Goal: Task Accomplishment & Management: Manage account settings

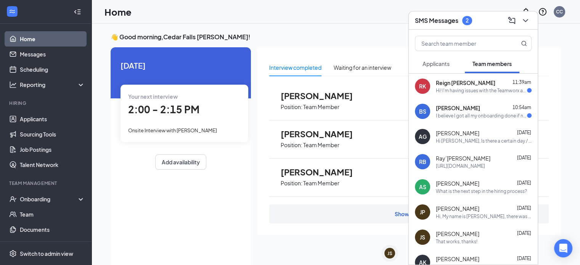
click at [470, 108] on span "[PERSON_NAME]" at bounding box center [458, 108] width 44 height 8
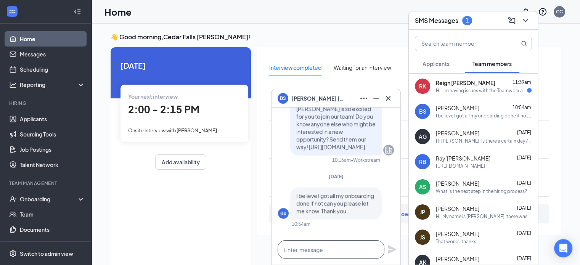
click at [301, 249] on textarea at bounding box center [331, 249] width 107 height 18
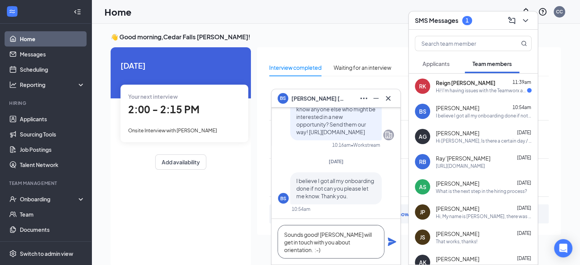
type textarea "Sounds good! [PERSON_NAME] will get in touch with you about orientation. :-)"
click at [394, 243] on icon "Plane" at bounding box center [392, 242] width 8 height 8
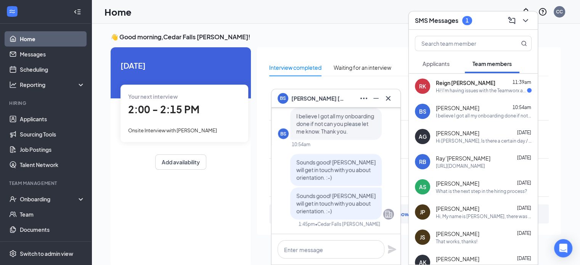
click at [485, 90] on div "Hi! I'm having issues with the Teamworx app, I've logged into it before, but no…" at bounding box center [481, 90] width 91 height 6
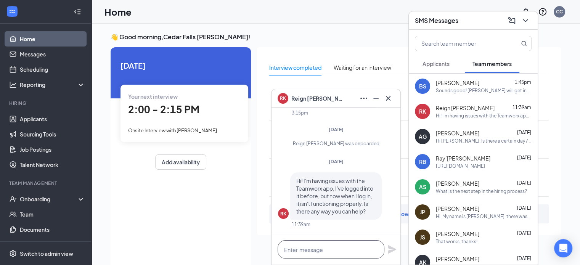
click at [300, 253] on textarea at bounding box center [331, 249] width 107 height 18
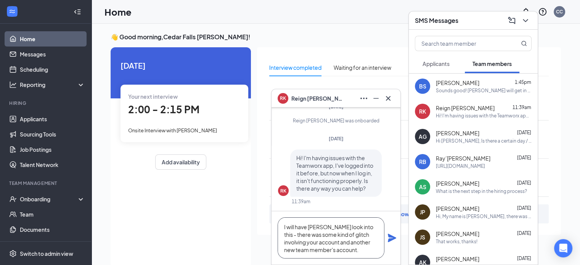
type textarea "I will have [PERSON_NAME] look into this - there was some kind of glitch involv…"
click at [392, 238] on icon "Plane" at bounding box center [392, 238] width 9 height 9
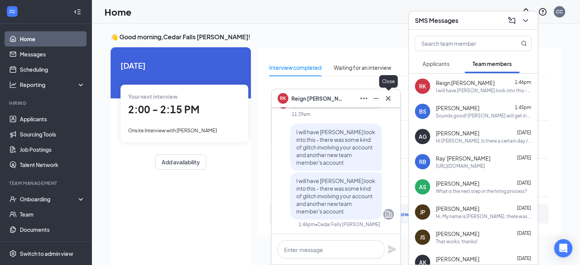
click at [386, 98] on icon "Cross" at bounding box center [388, 98] width 9 height 9
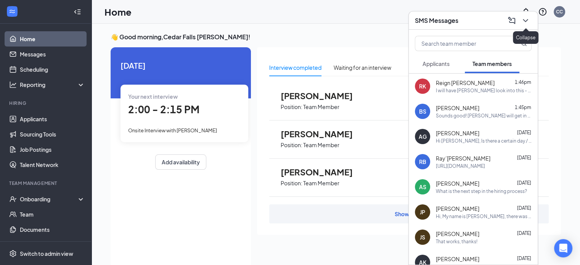
click at [528, 18] on icon "ChevronDown" at bounding box center [525, 20] width 9 height 9
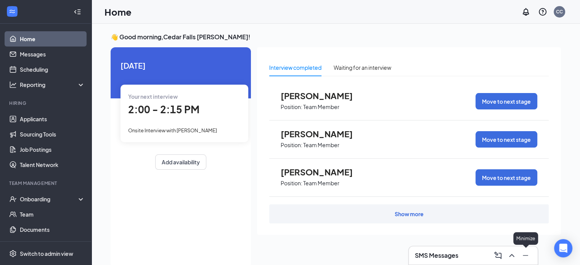
click at [524, 257] on icon "Minimize" at bounding box center [525, 255] width 9 height 9
click at [194, 129] on span "Onsite Interview with [PERSON_NAME]" at bounding box center [172, 130] width 89 height 6
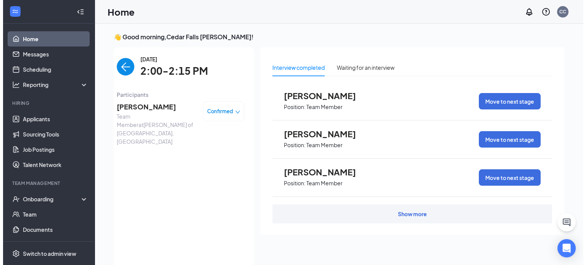
scroll to position [3, 0]
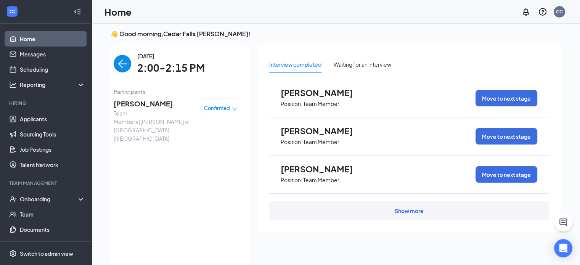
click at [136, 104] on span "[PERSON_NAME]" at bounding box center [154, 103] width 80 height 11
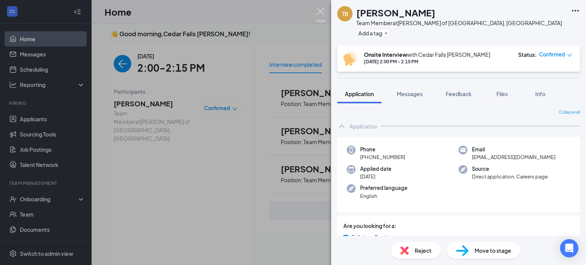
click at [320, 9] on img at bounding box center [321, 15] width 10 height 15
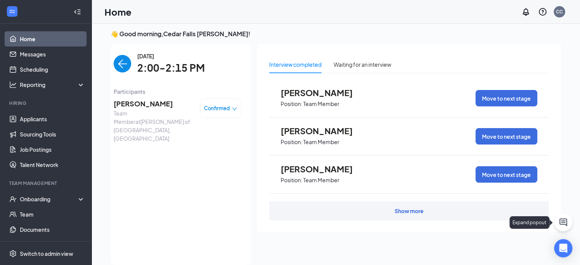
click at [561, 223] on icon "ChatActive" at bounding box center [563, 222] width 9 height 9
click at [510, 254] on icon "ChevronUp" at bounding box center [511, 255] width 9 height 9
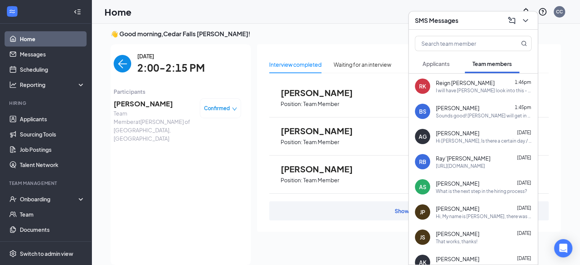
click at [463, 88] on div "I will have [PERSON_NAME] look into this - there was some kind of glitch involv…" at bounding box center [484, 90] width 96 height 6
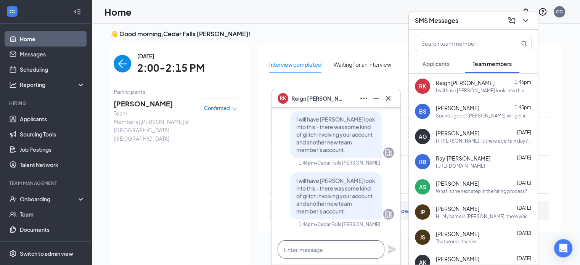
click at [304, 254] on textarea at bounding box center [331, 249] width 107 height 18
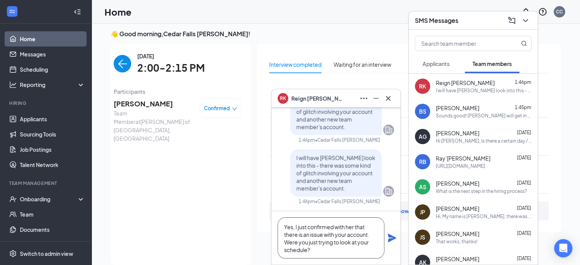
type textarea "Yes, I just confirmed with her that there is an issue with your account. Were y…"
click at [391, 239] on icon "Plane" at bounding box center [392, 238] width 8 height 8
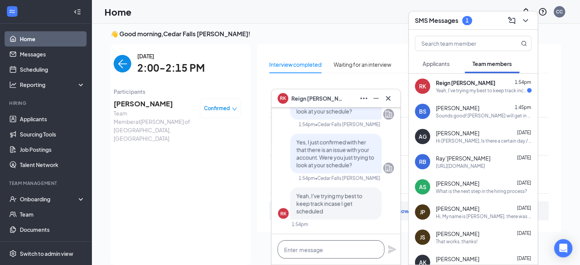
click at [296, 253] on textarea at bounding box center [331, 249] width 107 height 18
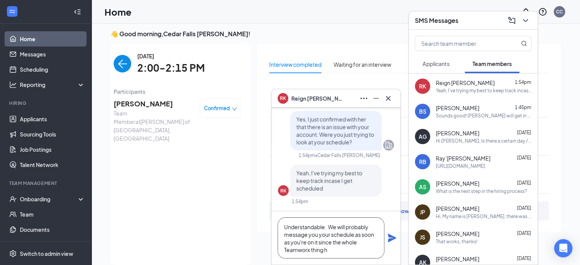
click at [357, 240] on textarea "Understandable. We will probably message you your schedule as soon as you're on…" at bounding box center [331, 237] width 107 height 41
click at [308, 250] on textarea "Understandable. We will probably message you your schedule as soon as you're on…" at bounding box center [331, 237] width 107 height 41
type textarea "Understandable. We will probably message you your schedule as soon as you're on…"
click at [392, 241] on icon "Plane" at bounding box center [392, 238] width 9 height 9
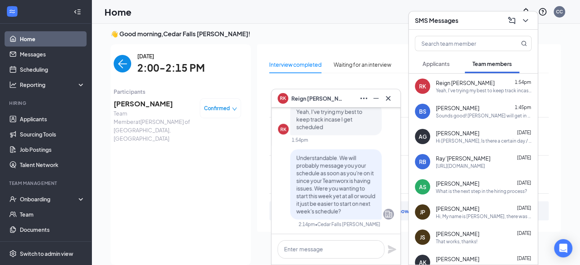
scroll to position [0, 0]
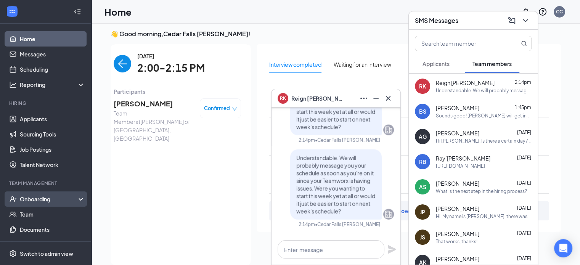
click at [34, 198] on div "Onboarding" at bounding box center [49, 199] width 59 height 8
click at [34, 213] on link "Overview" at bounding box center [52, 214] width 65 height 15
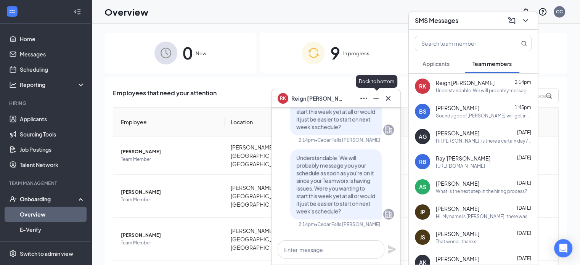
click at [380, 95] on icon "Minimize" at bounding box center [376, 98] width 9 height 9
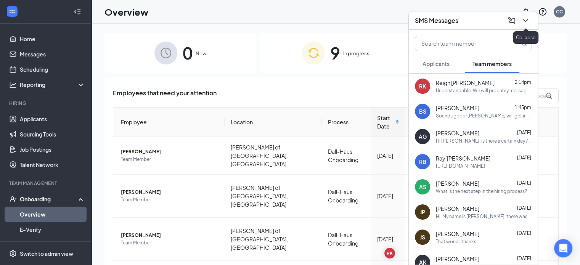
click at [525, 20] on icon "ChevronDown" at bounding box center [525, 20] width 9 height 9
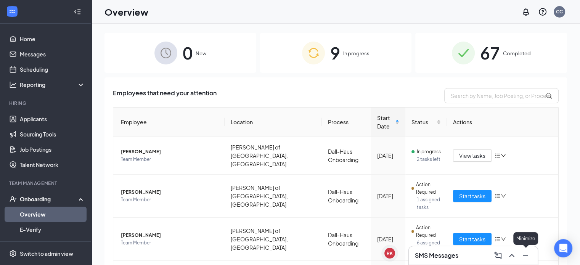
click at [527, 252] on icon "Minimize" at bounding box center [525, 255] width 9 height 9
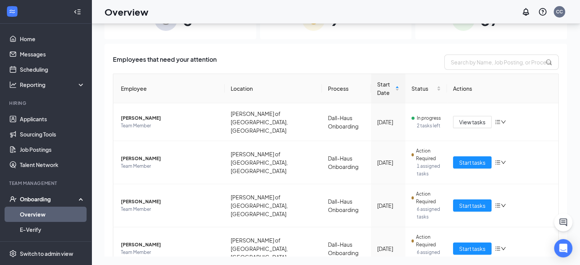
scroll to position [34, 0]
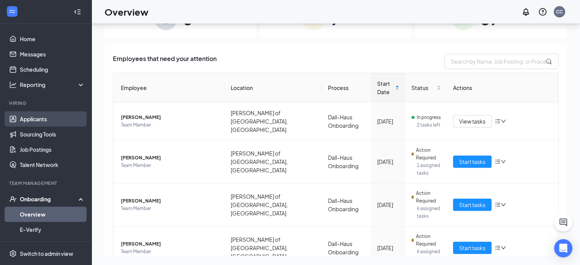
click at [38, 117] on link "Applicants" at bounding box center [52, 118] width 65 height 15
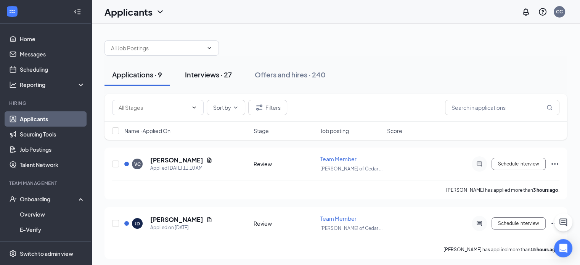
click at [201, 77] on div "Interviews · 27" at bounding box center [208, 75] width 47 height 10
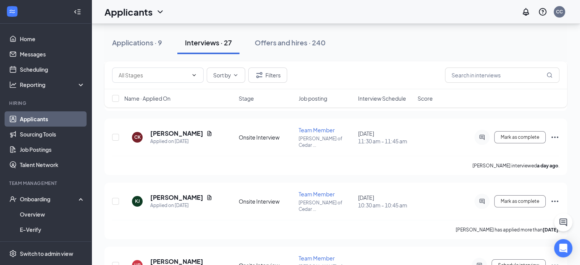
scroll to position [107, 0]
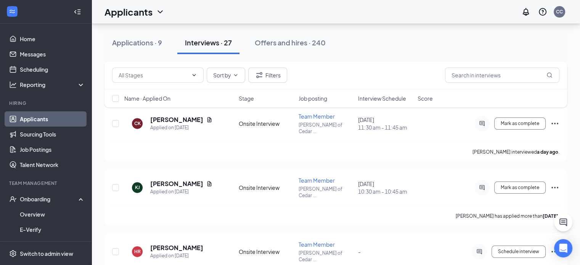
click at [387, 97] on span "Interview Schedule" at bounding box center [382, 99] width 48 height 8
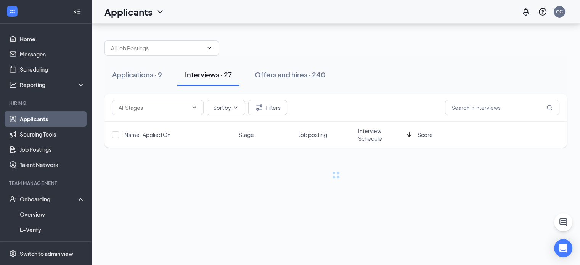
scroll to position [0, 0]
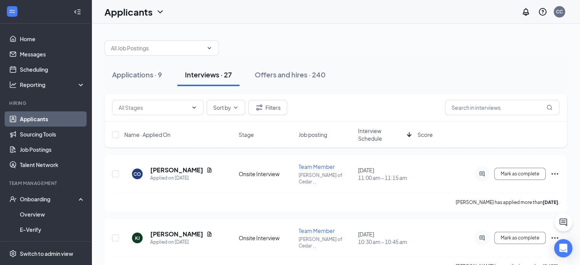
click at [382, 130] on span "Interview Schedule" at bounding box center [381, 134] width 46 height 15
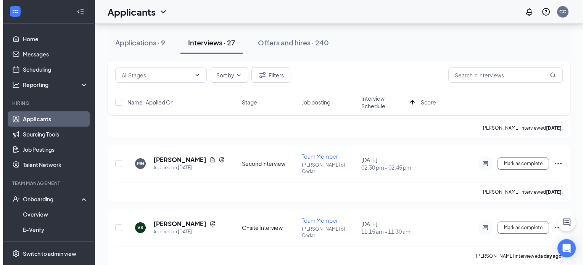
scroll to position [76, 0]
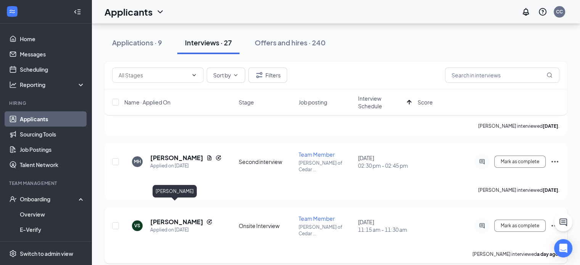
click at [176, 218] on h5 "[PERSON_NAME]" at bounding box center [176, 222] width 53 height 8
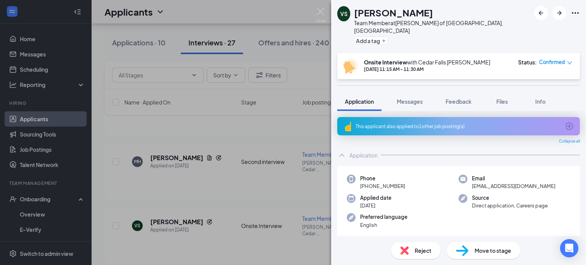
click at [487, 254] on span "Move to stage" at bounding box center [493, 250] width 37 height 8
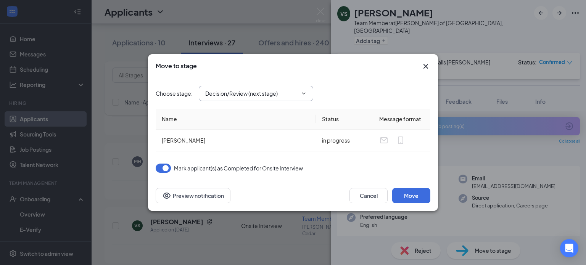
click at [309, 90] on span "Decision/Review (next stage)" at bounding box center [256, 93] width 114 height 15
click at [304, 91] on icon "ChevronDown" at bounding box center [304, 93] width 6 height 6
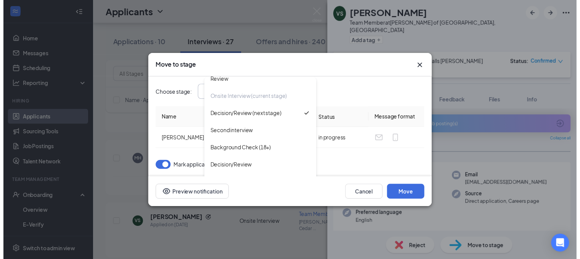
scroll to position [43, 0]
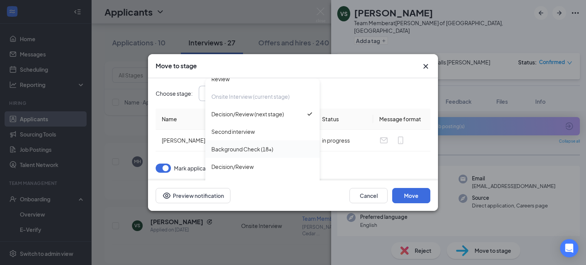
click at [245, 148] on div "Background Check (18+)" at bounding box center [242, 149] width 62 height 8
type input "Background Check (18+)"
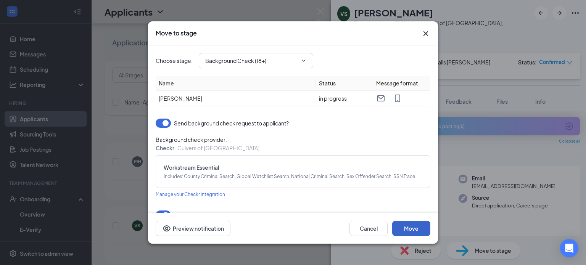
click at [411, 227] on button "Move" at bounding box center [411, 228] width 38 height 15
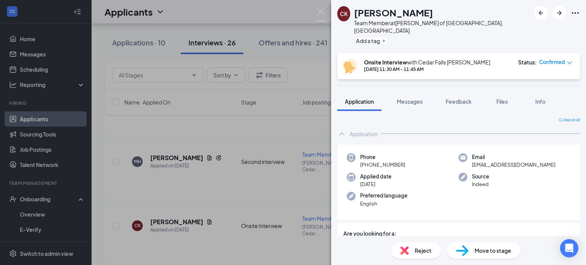
click at [37, 197] on div "CK [PERSON_NAME] Team Member at [GEOGRAPHIC_DATA][PERSON_NAME] of [GEOGRAPHIC_D…" at bounding box center [293, 132] width 586 height 265
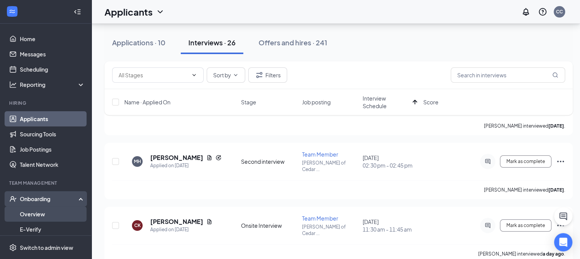
click at [35, 213] on link "Overview" at bounding box center [52, 214] width 65 height 15
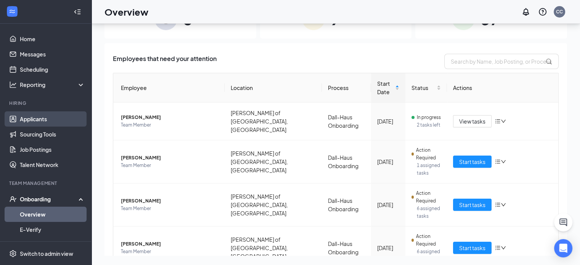
click at [41, 122] on link "Applicants" at bounding box center [52, 118] width 65 height 15
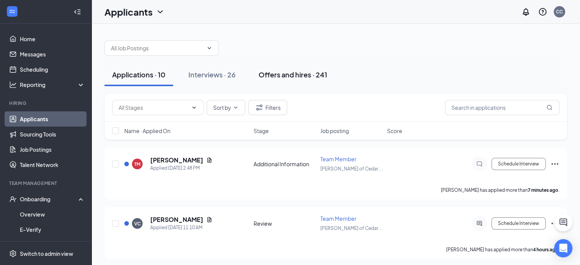
click at [282, 73] on div "Offers and hires · 241" at bounding box center [293, 75] width 69 height 10
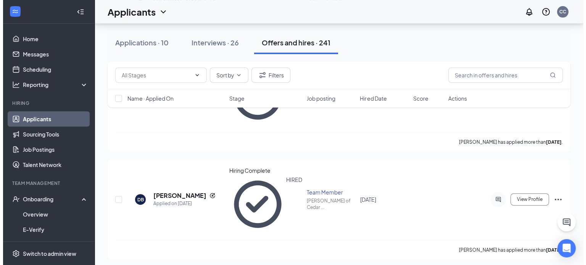
scroll to position [275, 0]
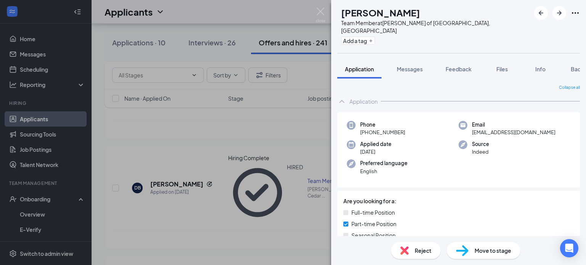
click at [494, 249] on span "Move to stage" at bounding box center [493, 250] width 37 height 8
type input "Hiring Complete (final stage)"
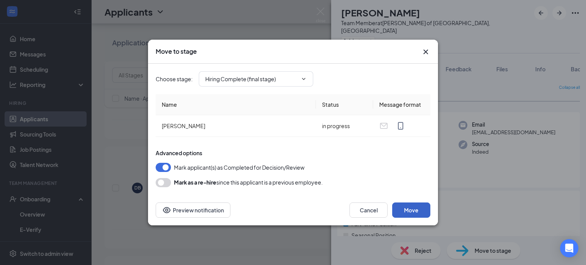
click at [414, 209] on button "Move" at bounding box center [411, 210] width 38 height 15
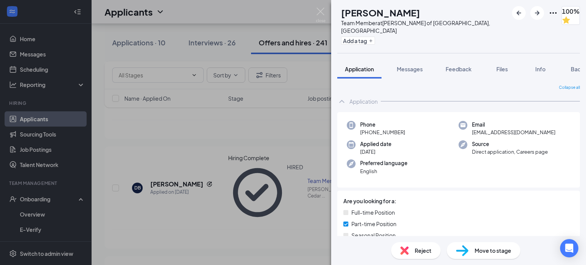
click at [322, 6] on div "JS [PERSON_NAME] Team Member at [PERSON_NAME] of [GEOGRAPHIC_DATA], [GEOGRAPHIC…" at bounding box center [293, 132] width 586 height 265
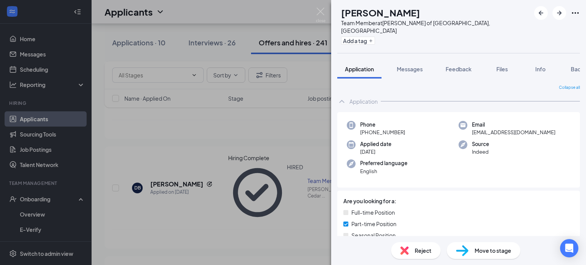
click at [487, 248] on span "Move to stage" at bounding box center [493, 250] width 37 height 8
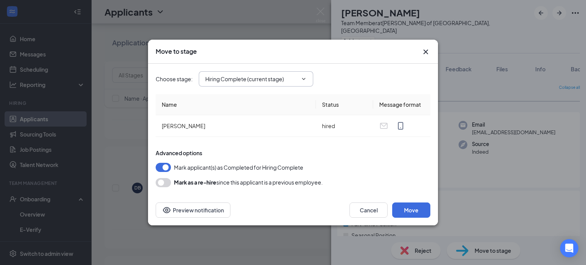
click at [307, 81] on icon "ChevronDown" at bounding box center [304, 79] width 6 height 6
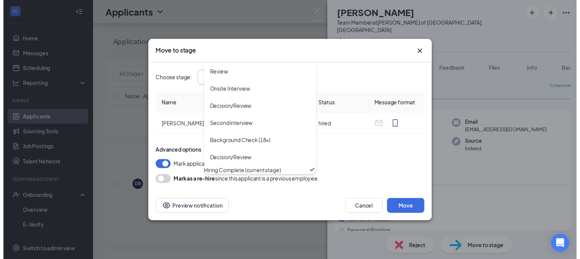
scroll to position [43, 0]
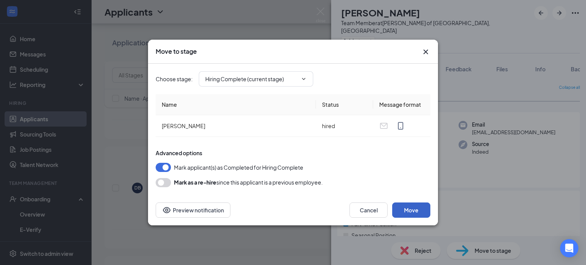
click at [406, 208] on button "Move" at bounding box center [411, 210] width 38 height 15
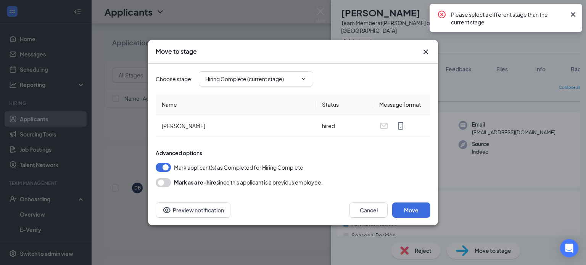
click at [426, 47] on icon "Cross" at bounding box center [425, 51] width 9 height 9
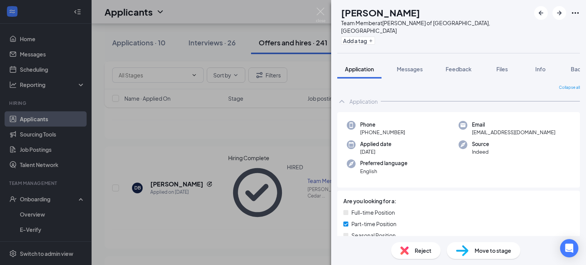
click at [35, 196] on div "[PERSON_NAME] Team Member at [PERSON_NAME] of [GEOGRAPHIC_DATA], [GEOGRAPHIC_DA…" at bounding box center [293, 132] width 586 height 265
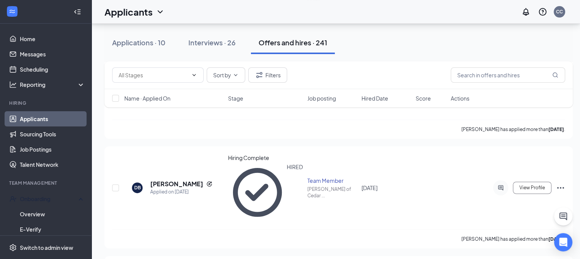
click at [35, 196] on div "Onboarding" at bounding box center [49, 199] width 59 height 8
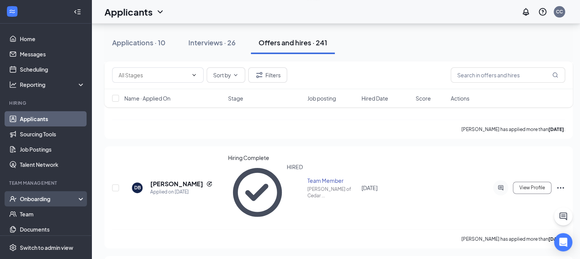
click at [37, 200] on div "Onboarding" at bounding box center [49, 199] width 59 height 8
click at [38, 210] on link "Overview" at bounding box center [52, 214] width 65 height 15
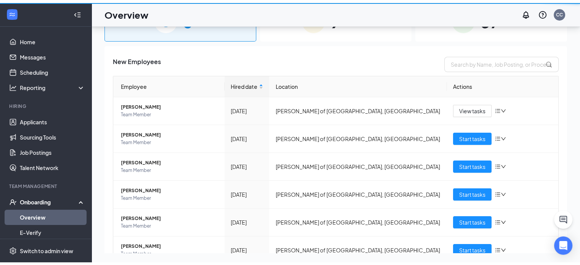
scroll to position [34, 0]
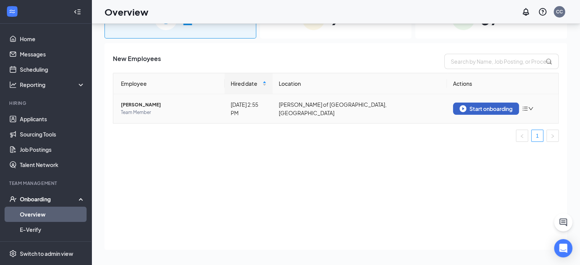
click at [486, 108] on div "Start onboarding" at bounding box center [486, 108] width 53 height 7
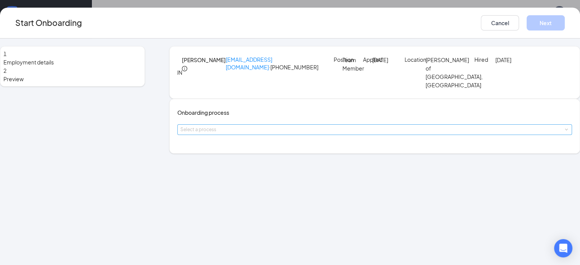
click at [300, 134] on div "Select a process" at bounding box center [372, 130] width 385 height 8
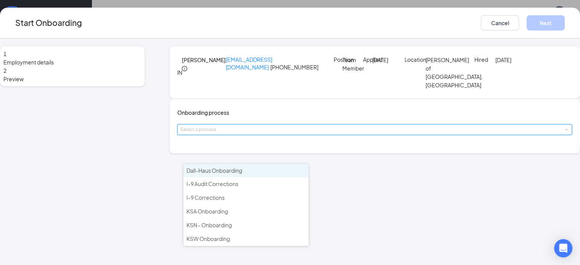
click at [222, 171] on span "Dall-Haus Onboarding" at bounding box center [215, 170] width 56 height 7
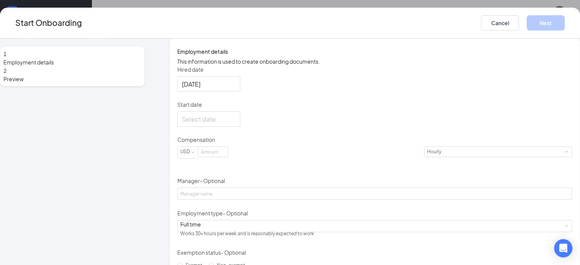
scroll to position [122, 0]
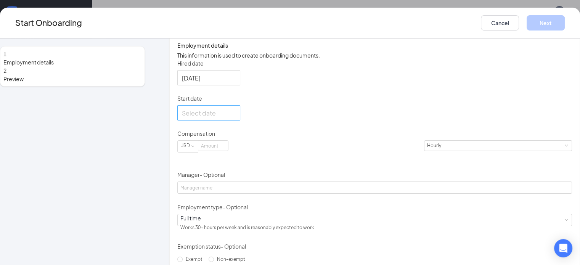
click at [236, 118] on div at bounding box center [209, 113] width 54 height 10
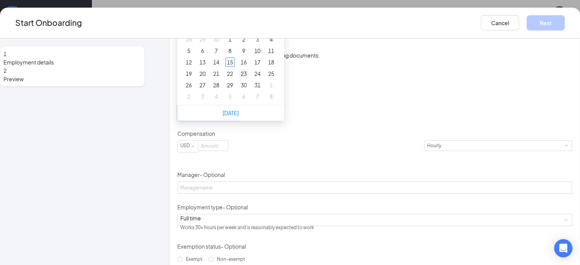
type input "[DATE]"
click at [248, 78] on div "23" at bounding box center [243, 73] width 9 height 9
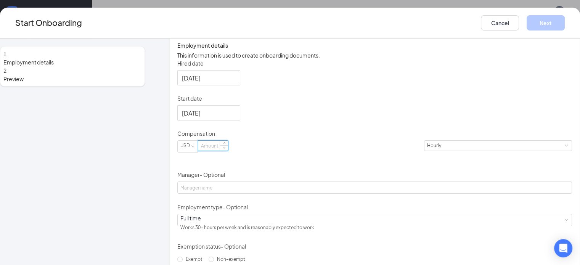
click at [228, 151] on input at bounding box center [213, 146] width 30 height 10
type input "13.5"
click at [573, 259] on div "1 Employment details 2 Preview [PERSON_NAME] [EMAIL_ADDRESS][DOMAIN_NAME] · [PH…" at bounding box center [290, 104] width 580 height 360
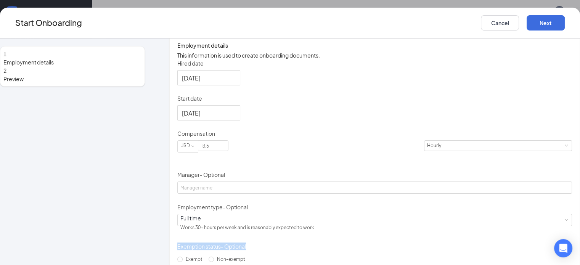
click at [573, 259] on div "1 Employment details 2 Preview [PERSON_NAME] [EMAIL_ADDRESS][DOMAIN_NAME] · [PH…" at bounding box center [290, 104] width 580 height 360
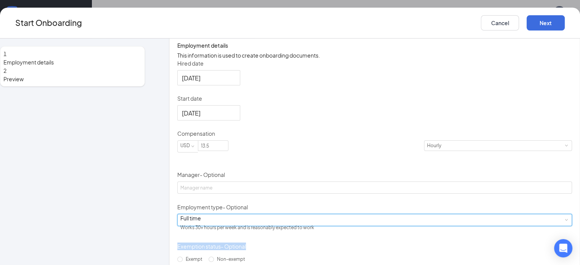
click at [565, 222] on span at bounding box center [566, 219] width 3 height 3
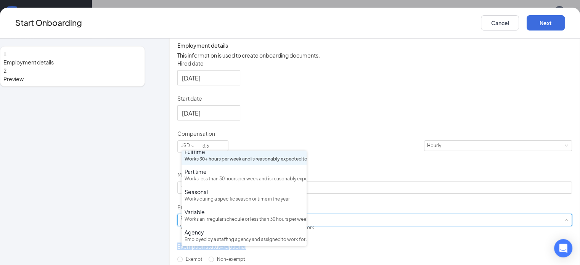
scroll to position [35, 0]
click at [565, 222] on span at bounding box center [566, 219] width 3 height 3
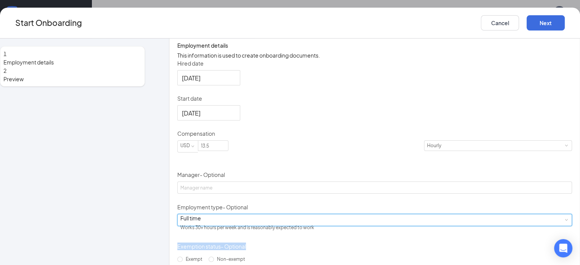
click at [565, 222] on span at bounding box center [566, 219] width 3 height 3
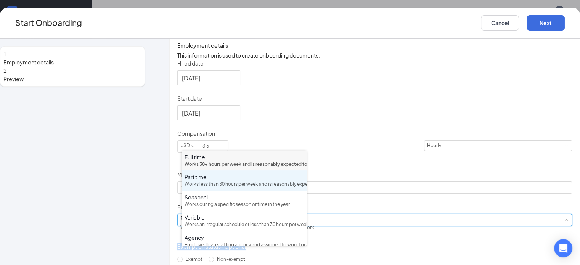
click at [251, 188] on div "Works less than 30 hours per week and is reasonably expected to work" at bounding box center [244, 184] width 119 height 7
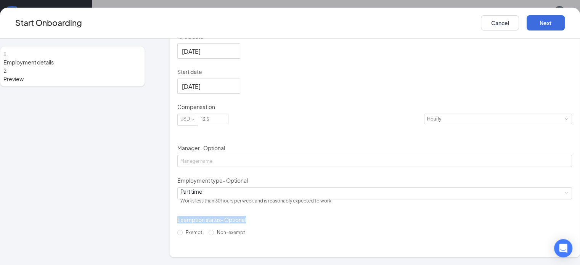
scroll to position [182, 0]
click at [546, 19] on button "Next" at bounding box center [546, 22] width 38 height 15
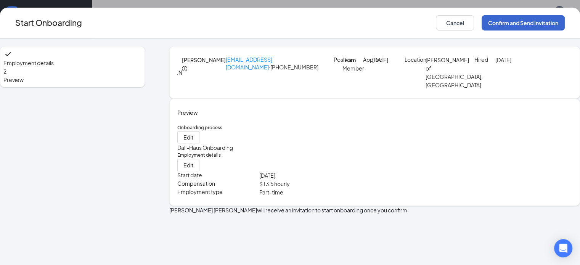
scroll to position [0, 0]
click at [525, 23] on button "Confirm and Send Invitation" at bounding box center [523, 22] width 83 height 15
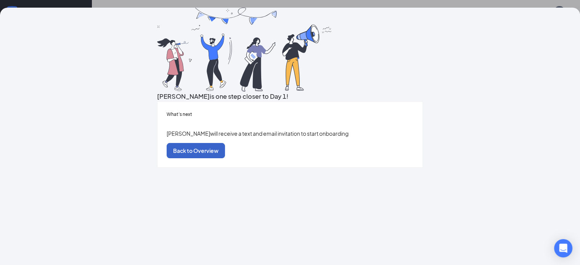
click at [225, 158] on button "Back to Overview" at bounding box center [196, 150] width 58 height 15
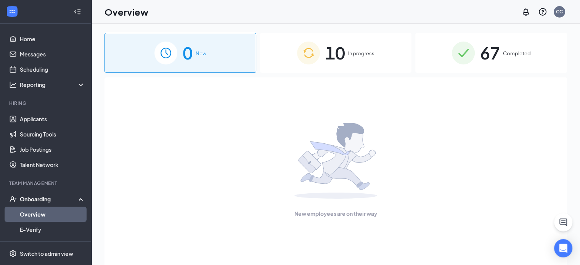
click at [171, 71] on div "0 New" at bounding box center [181, 53] width 152 height 40
click at [363, 52] on span "In progress" at bounding box center [361, 54] width 26 height 8
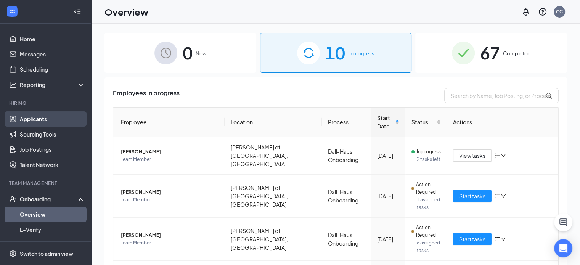
click at [29, 116] on link "Applicants" at bounding box center [52, 118] width 65 height 15
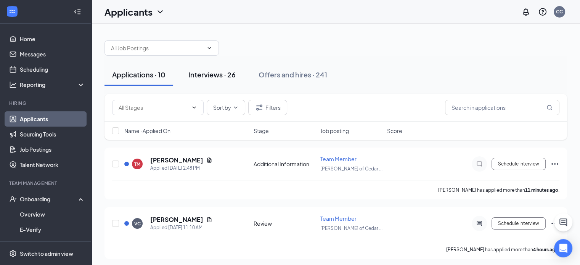
click at [203, 74] on div "Interviews · 26" at bounding box center [211, 75] width 47 height 10
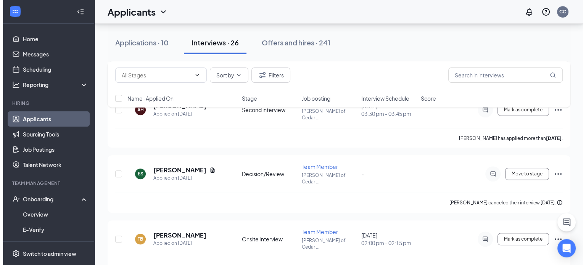
scroll to position [443, 0]
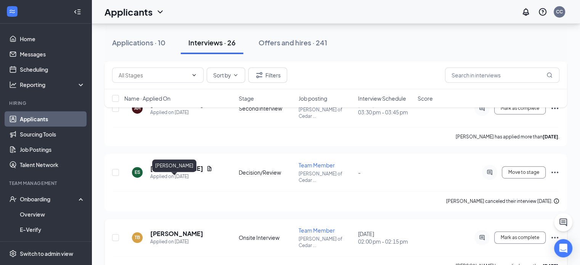
click at [173, 230] on h5 "[PERSON_NAME]" at bounding box center [176, 234] width 53 height 8
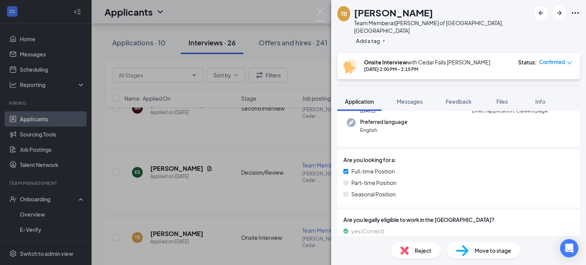
scroll to position [76, 0]
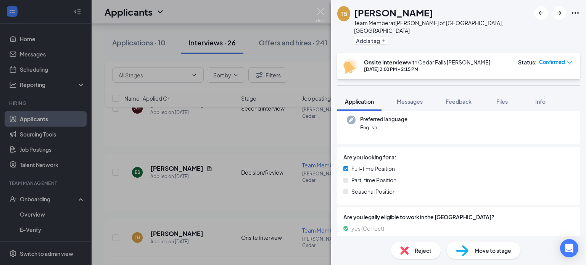
click at [483, 250] on span "Move to stage" at bounding box center [493, 250] width 37 height 8
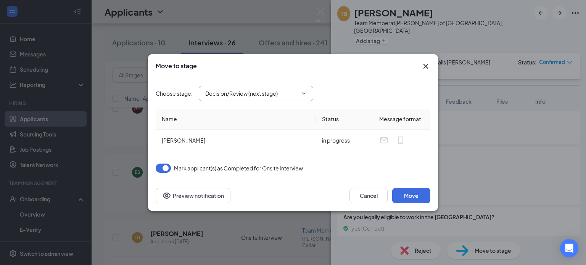
click at [305, 93] on icon "ChevronDown" at bounding box center [304, 93] width 6 height 6
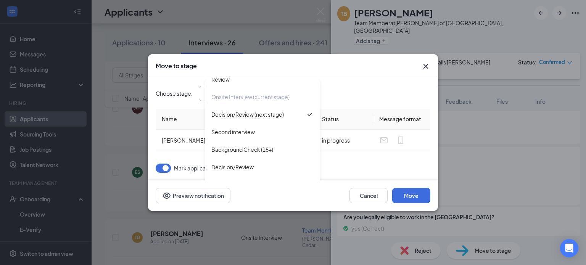
scroll to position [43, 0]
click at [246, 145] on div "Background Check (18+)" at bounding box center [242, 149] width 62 height 8
type input "Background Check (18+)"
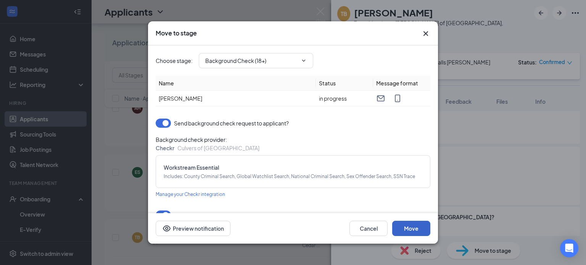
click at [409, 230] on button "Move" at bounding box center [411, 228] width 38 height 15
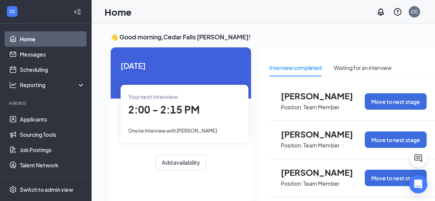
click at [298, 172] on span "[PERSON_NAME]" at bounding box center [323, 172] width 84 height 10
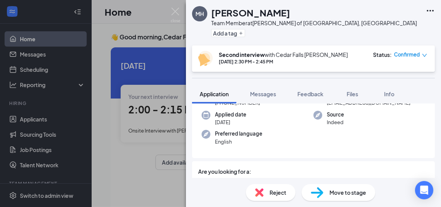
scroll to position [76, 0]
click at [272, 192] on span "Reject" at bounding box center [277, 192] width 17 height 8
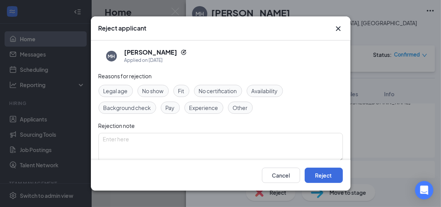
click at [182, 90] on span "Fit" at bounding box center [181, 91] width 6 height 8
click at [238, 106] on span "Other" at bounding box center [240, 107] width 15 height 8
click at [319, 172] on button "Reject" at bounding box center [323, 175] width 38 height 15
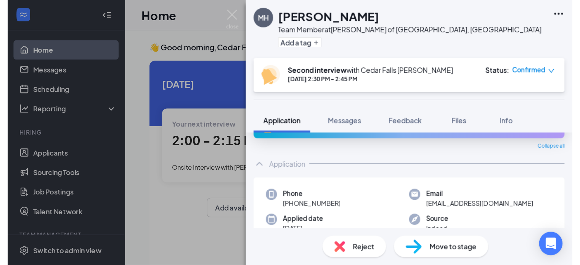
scroll to position [3, 0]
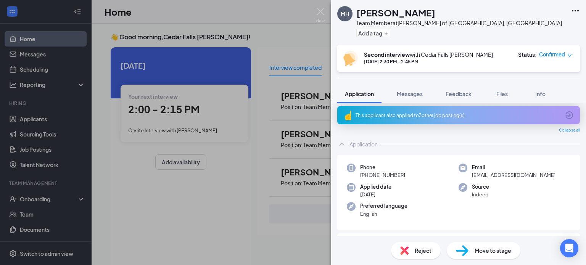
click at [412, 206] on div "Reject" at bounding box center [416, 250] width 50 height 17
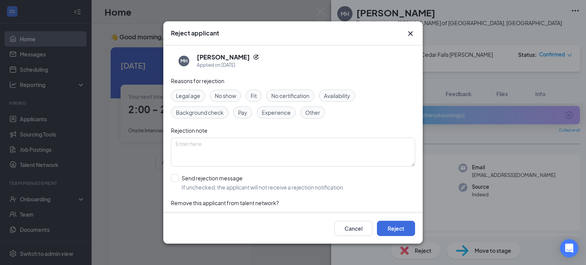
click at [253, 92] on span "Fit" at bounding box center [254, 96] width 6 height 8
click at [309, 116] on span "Other" at bounding box center [312, 112] width 15 height 8
click at [176, 180] on input "Send rejection message If unchecked, the applicant will not receive a rejection…" at bounding box center [258, 182] width 174 height 17
checkbox input "true"
click at [390, 206] on button "Reject" at bounding box center [396, 228] width 38 height 15
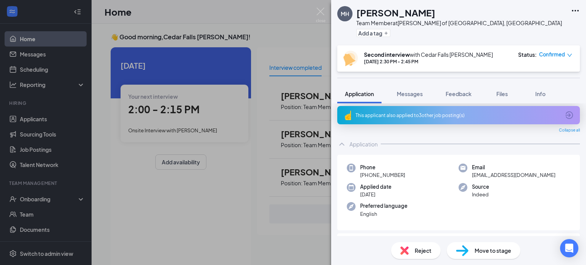
click at [322, 6] on div "MH Marquon Horton Team Member at Culver's of Cedar Falls, IA Add a tag Second i…" at bounding box center [293, 132] width 586 height 265
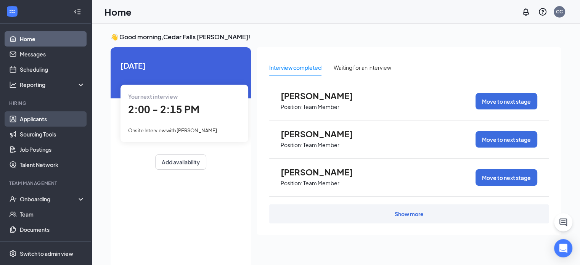
click at [41, 122] on link "Applicants" at bounding box center [52, 118] width 65 height 15
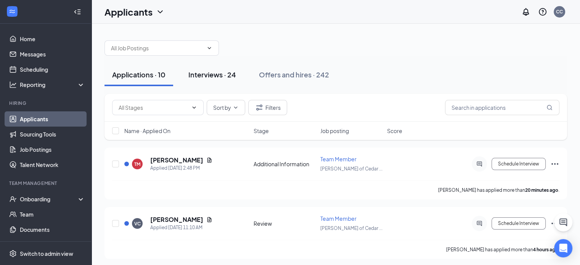
click at [208, 72] on div "Interviews · 24" at bounding box center [212, 75] width 48 height 10
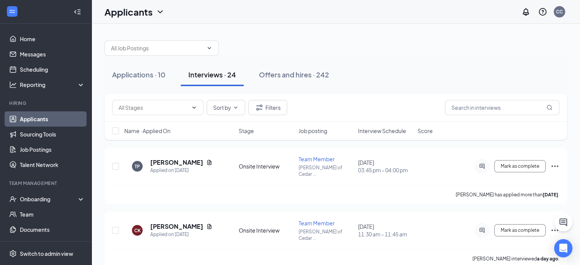
click at [380, 135] on div "Name · Applied On Stage Job posting Interview Schedule Score" at bounding box center [336, 131] width 463 height 18
click at [380, 132] on span "Interview Schedule" at bounding box center [382, 131] width 48 height 8
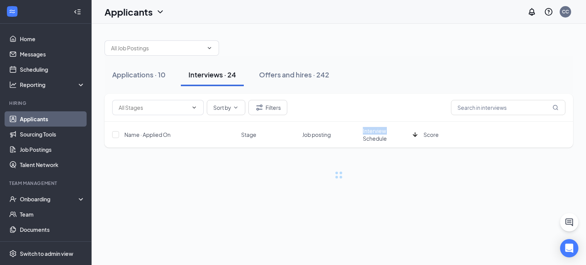
click at [380, 132] on span "Interview Schedule" at bounding box center [386, 134] width 47 height 15
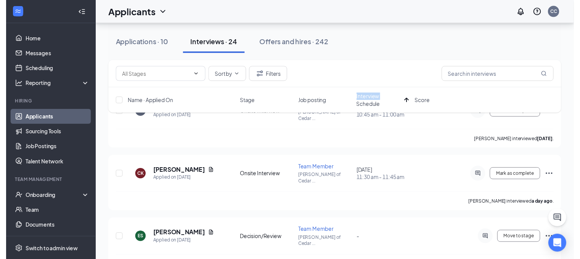
scroll to position [61, 0]
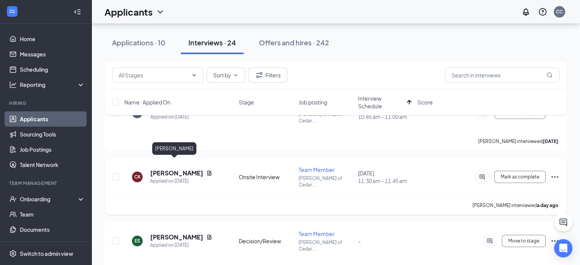
click at [165, 169] on h5 "[PERSON_NAME]" at bounding box center [176, 173] width 53 height 8
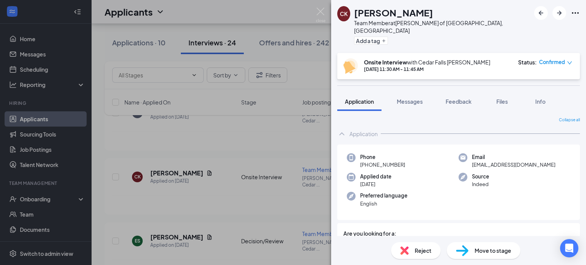
click at [424, 206] on span "Reject" at bounding box center [423, 250] width 17 height 8
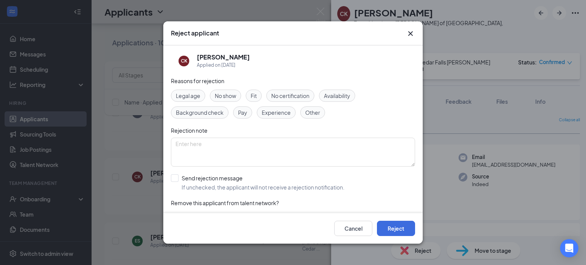
click at [230, 98] on span "No show" at bounding box center [225, 96] width 21 height 8
click at [397, 206] on button "Reject" at bounding box center [396, 228] width 38 height 15
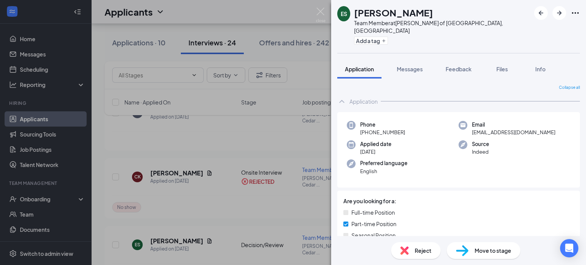
click at [320, 5] on div "ES Ella Soliday Team Member at Culver's of Cedar Falls, IA Add a tag Applicatio…" at bounding box center [293, 132] width 586 height 265
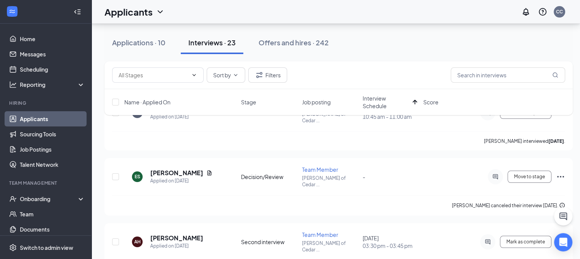
click at [378, 101] on span "Interview Schedule" at bounding box center [386, 102] width 47 height 15
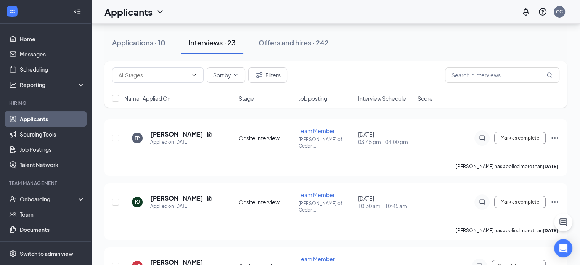
scroll to position [28, 0]
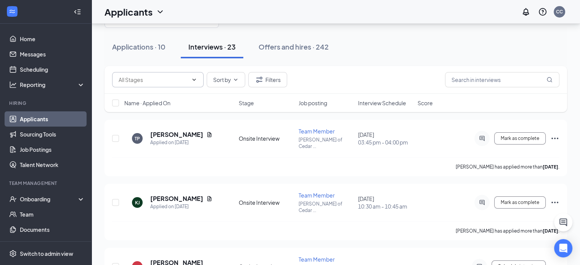
click at [132, 76] on input "text" at bounding box center [153, 80] width 69 height 8
click at [137, 49] on div "Applications · 10" at bounding box center [138, 47] width 53 height 10
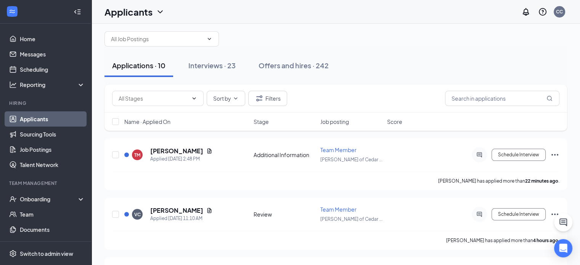
scroll to position [6, 0]
